Goal: Task Accomplishment & Management: Use online tool/utility

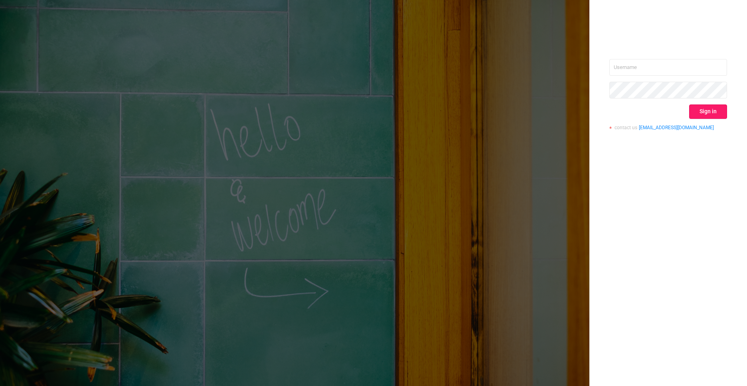
type input "[PERSON_NAME][EMAIL_ADDRESS][DOMAIN_NAME]"
click at [712, 113] on button "Sign in" at bounding box center [708, 112] width 38 height 14
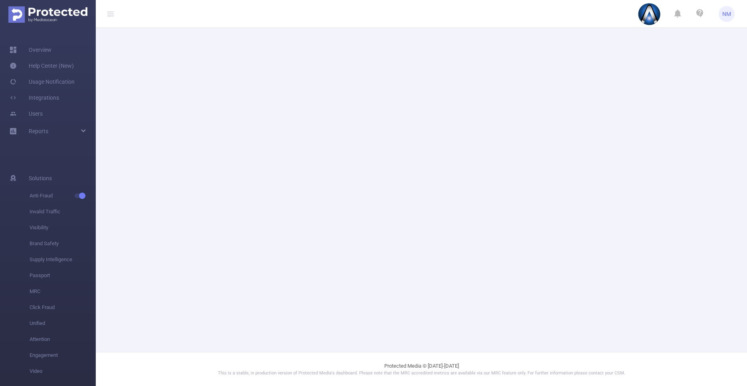
click at [732, 166] on main at bounding box center [421, 176] width 651 height 352
click at [715, 139] on main at bounding box center [421, 176] width 651 height 352
click at [724, 145] on main at bounding box center [421, 176] width 651 height 352
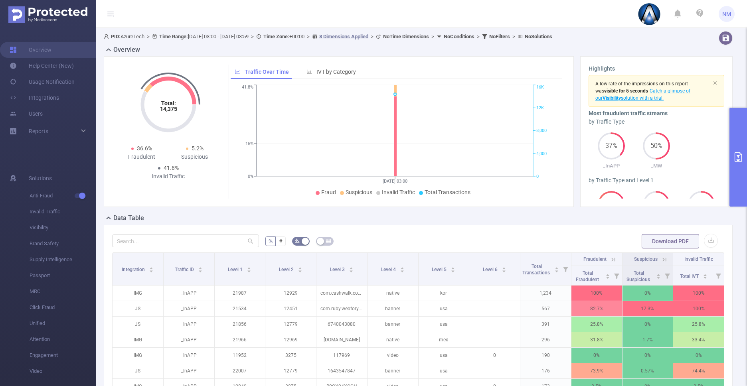
click at [738, 173] on button "primary" at bounding box center [739, 157] width 18 height 99
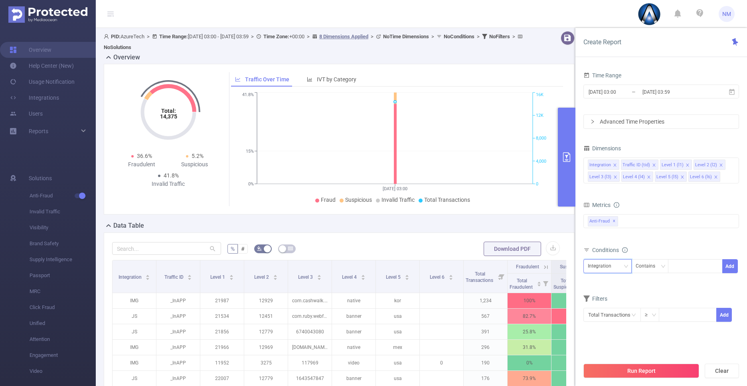
click at [617, 268] on div "Integration" at bounding box center [608, 266] width 40 height 13
click at [604, 307] on li "Level 1 (l1)" at bounding box center [608, 308] width 48 height 13
click at [686, 267] on div at bounding box center [696, 266] width 46 height 13
paste input "11952"
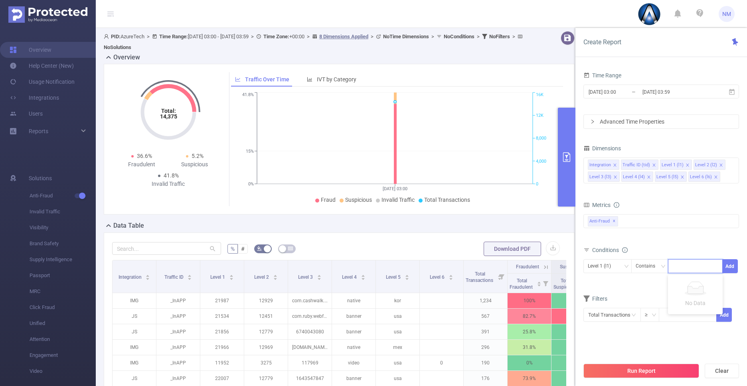
type input "11952"
click at [642, 89] on input "2025-09-10 03:59" at bounding box center [674, 92] width 65 height 11
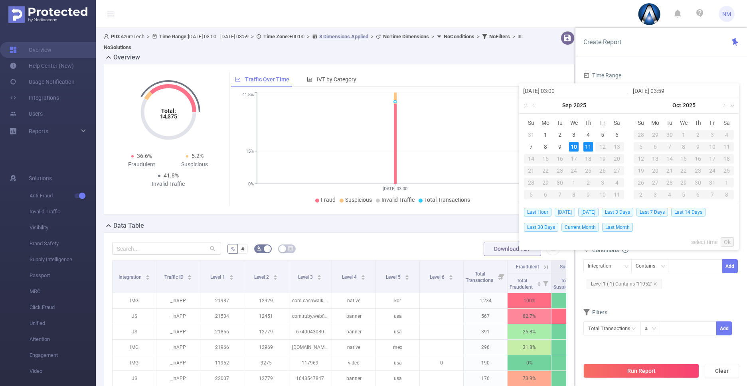
click at [566, 214] on span "Today" at bounding box center [565, 212] width 20 height 9
type input "2025-09-10 00:00"
type input "2025-09-10 23:59"
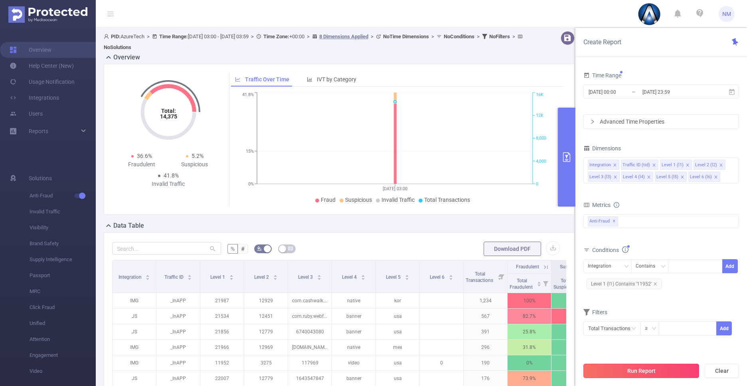
click at [656, 370] on button "Run Report" at bounding box center [642, 371] width 116 height 14
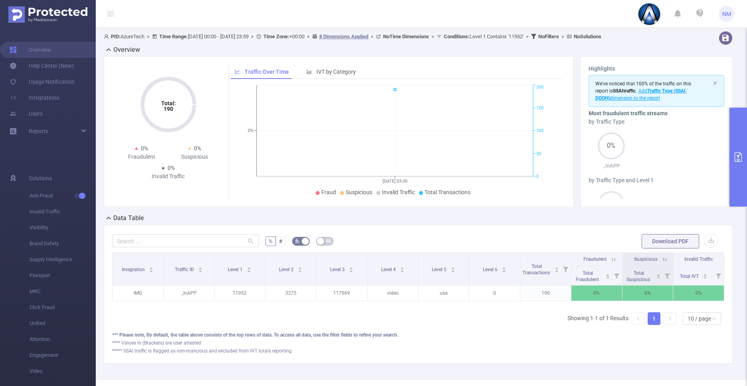
click at [738, 186] on button "primary" at bounding box center [739, 157] width 18 height 99
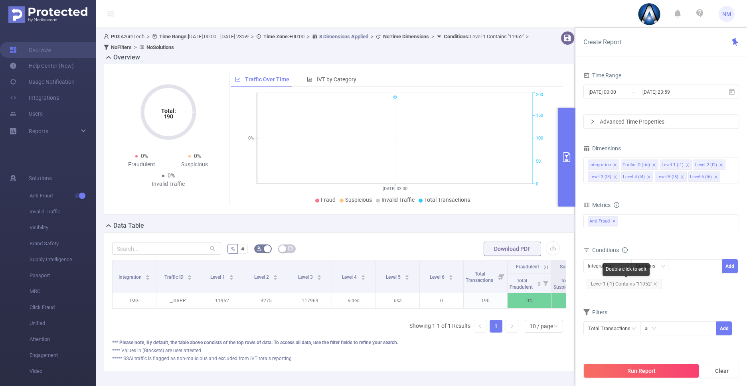
click at [646, 283] on span "Level 1 (l1) Contains '11952'" at bounding box center [624, 284] width 75 height 10
click at [706, 267] on div "11952" at bounding box center [696, 266] width 46 height 13
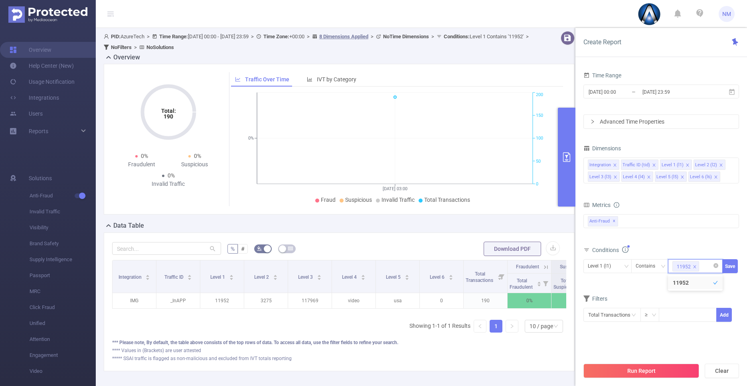
paste input "12840"
type input "12840"
paste input "13614"
type input "13614"
click at [665, 376] on button "Run Report" at bounding box center [642, 371] width 116 height 14
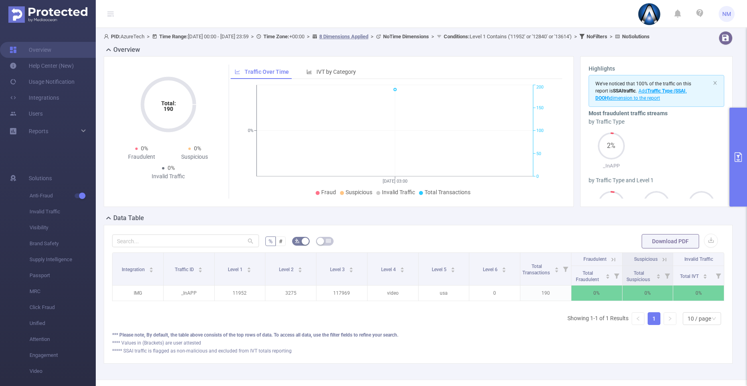
click at [742, 142] on button "primary" at bounding box center [739, 157] width 18 height 99
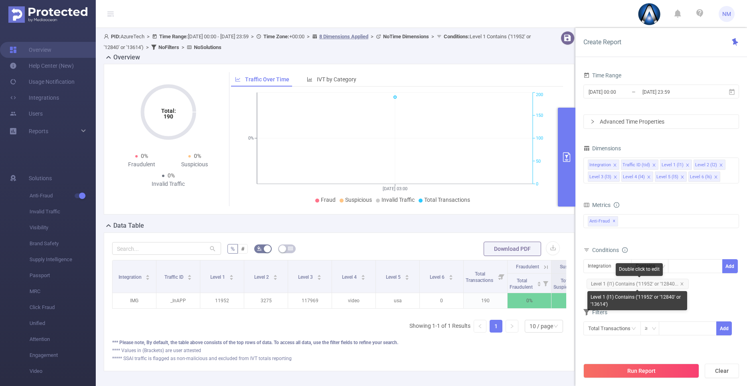
click at [634, 286] on span "Level 1 (l1) Contains ('11952' or '12840..." at bounding box center [638, 284] width 102 height 10
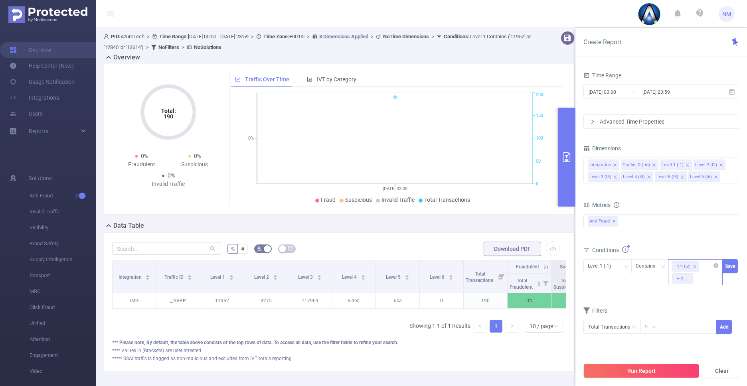
click at [701, 277] on div "11952 + 2 ..." at bounding box center [695, 272] width 55 height 26
paste input "12840"
type input "12840"
click at [664, 372] on button "Run Report" at bounding box center [642, 371] width 116 height 14
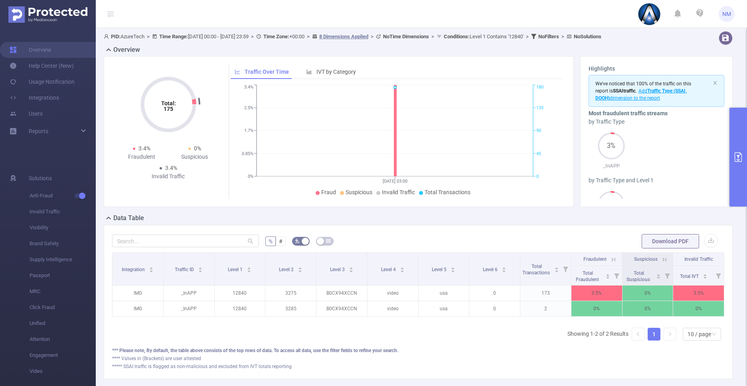
click at [737, 176] on button "primary" at bounding box center [739, 157] width 18 height 99
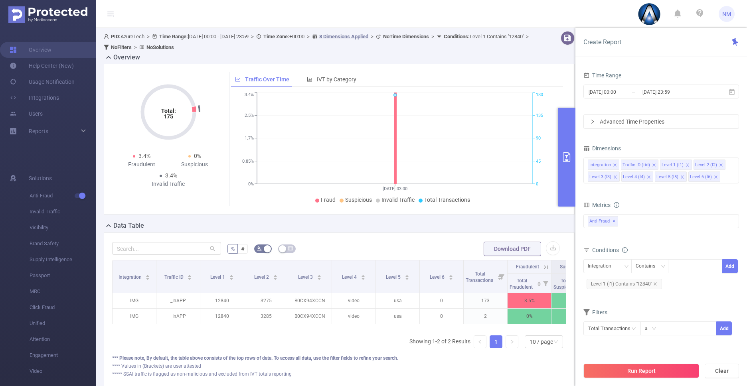
click at [633, 284] on span "Level 1 (l1) Contains '12840'" at bounding box center [624, 284] width 75 height 10
click at [636, 284] on span "Level 1 (l1) Contains '12840'" at bounding box center [624, 284] width 75 height 10
click at [639, 281] on span "Level 1 (l1) Contains '12840'" at bounding box center [624, 284] width 75 height 10
click at [695, 266] on icon "icon: close" at bounding box center [695, 267] width 4 height 4
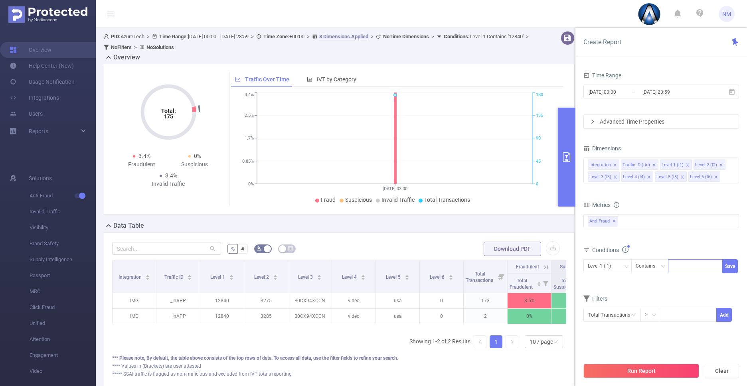
click at [689, 266] on div "12840" at bounding box center [696, 266] width 46 height 13
paste input "11952"
type input "11952"
paste input "12840"
type input "12840"
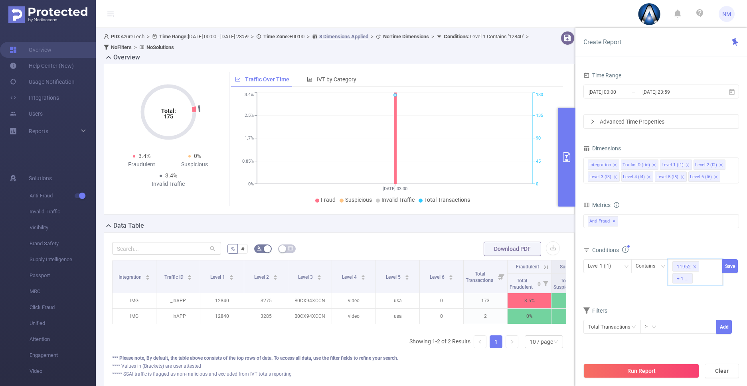
paste input "13614"
type input "13614"
click at [659, 372] on button "Run Report" at bounding box center [642, 371] width 116 height 14
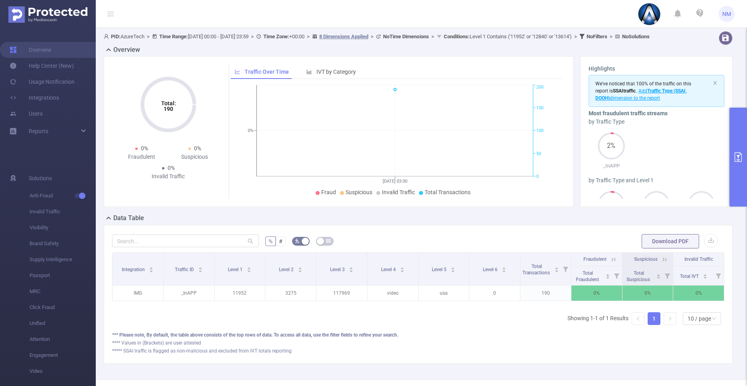
click at [737, 164] on button "primary" at bounding box center [739, 157] width 18 height 99
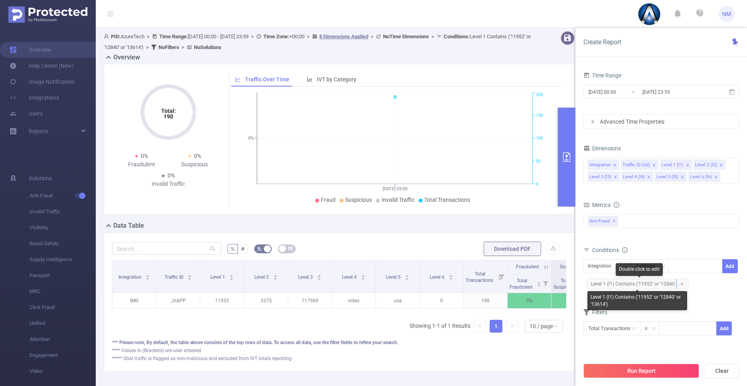
click at [675, 284] on span "Level 1 (l1) Contains ('11952' or '12840..." at bounding box center [638, 284] width 102 height 10
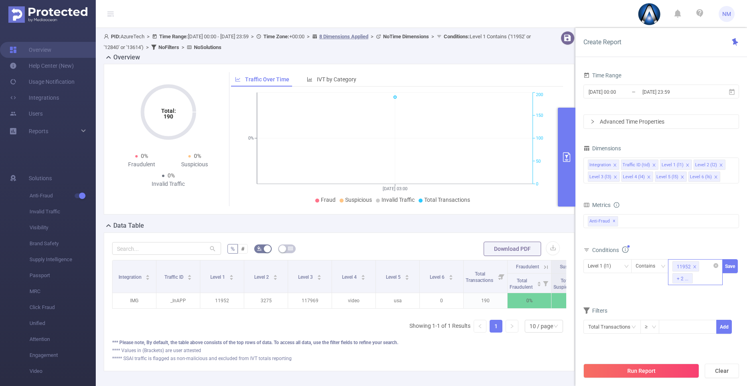
click at [698, 276] on input at bounding box center [697, 278] width 4 height 10
click at [709, 266] on div at bounding box center [696, 266] width 46 height 13
paste input "12840"
type input "12840"
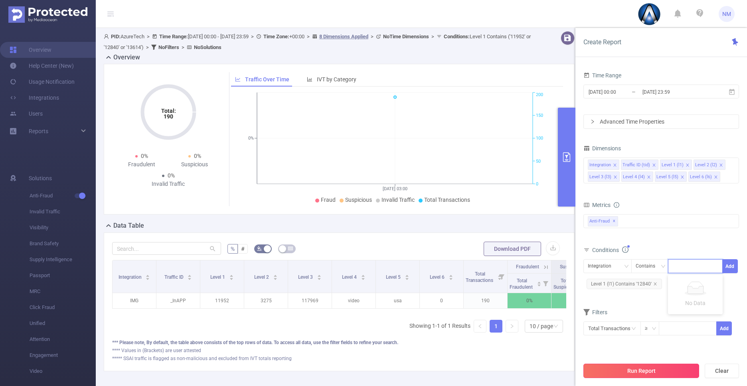
click at [644, 371] on button "Run Report" at bounding box center [642, 371] width 116 height 14
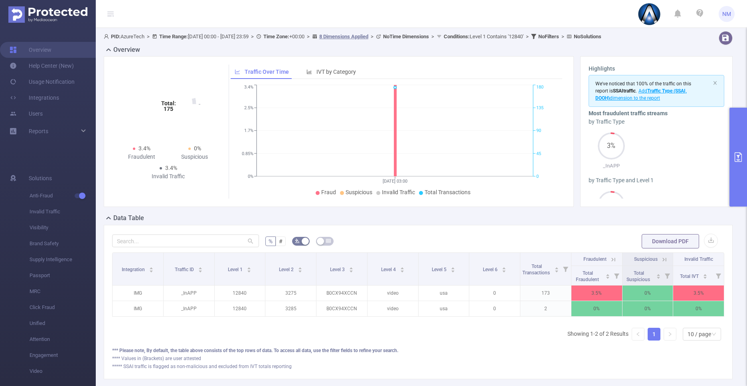
click at [738, 174] on button "primary" at bounding box center [739, 157] width 18 height 99
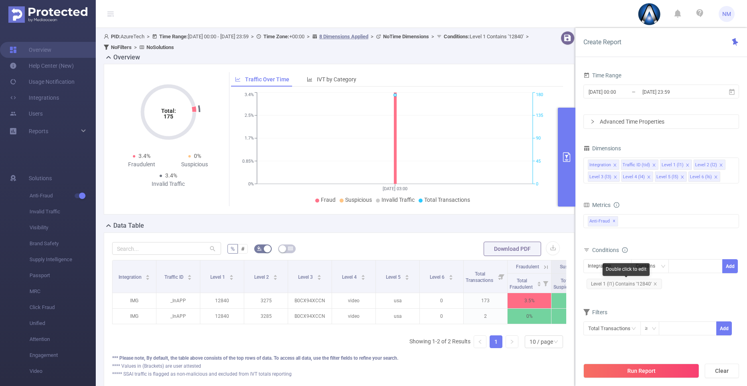
click at [636, 287] on span "Level 1 (l1) Contains '12840'" at bounding box center [624, 284] width 75 height 10
click at [695, 266] on icon "icon: close" at bounding box center [695, 267] width 4 height 4
click at [695, 266] on div "12840" at bounding box center [696, 266] width 46 height 13
paste input "13614"
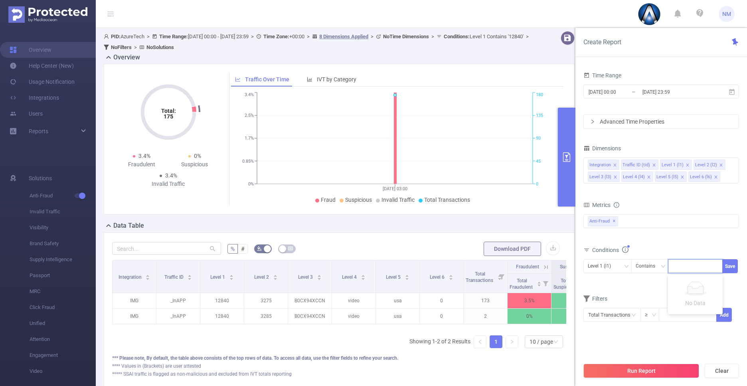
type input "13614"
click at [656, 369] on button "Run Report" at bounding box center [642, 371] width 116 height 14
